Goal: Transaction & Acquisition: Purchase product/service

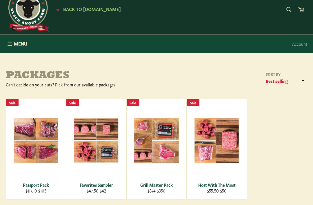
scroll to position [18, 0]
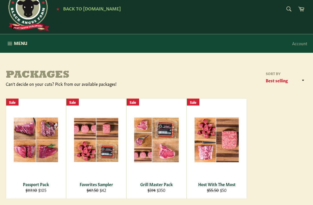
click at [41, 143] on span "View" at bounding box center [35, 149] width 37 height 15
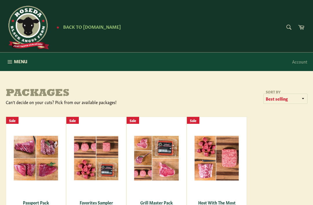
click at [281, 96] on select "Featured Best selling Alphabetically, A-Z Alphabetically, Z-A Price, low to hig…" at bounding box center [284, 99] width 43 height 10
select select "price-ascending"
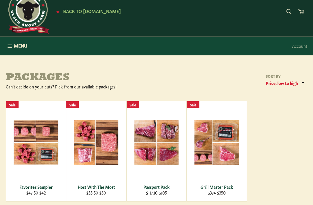
scroll to position [15, 0]
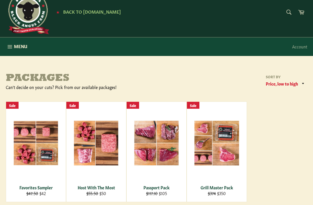
click at [34, 146] on span "View" at bounding box center [35, 152] width 37 height 15
